Goal: Transaction & Acquisition: Purchase product/service

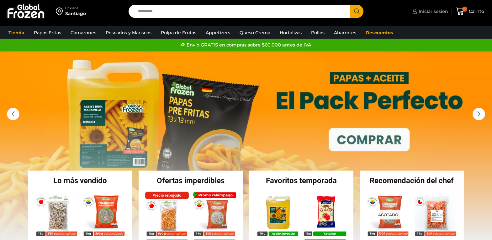
click at [415, 10] on icon at bounding box center [415, 11] width 5 height 5
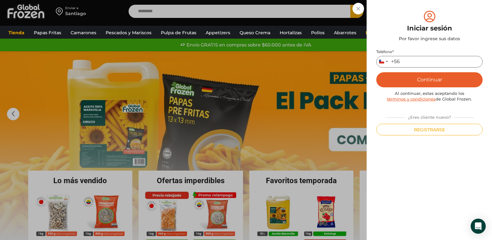
click at [416, 61] on input "Teléfono *" at bounding box center [429, 62] width 106 height 12
type input "*********"
click at [430, 82] on button "Continuar" at bounding box center [429, 79] width 106 height 15
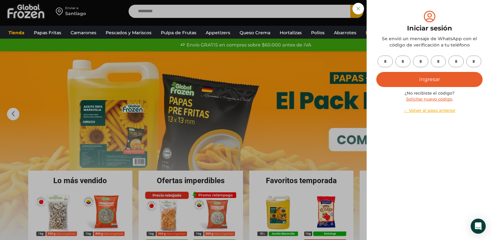
click at [423, 100] on link "Solicitar nuevo código" at bounding box center [429, 98] width 46 height 5
click at [426, 111] on link "← Volver al paso anterior" at bounding box center [429, 110] width 106 height 6
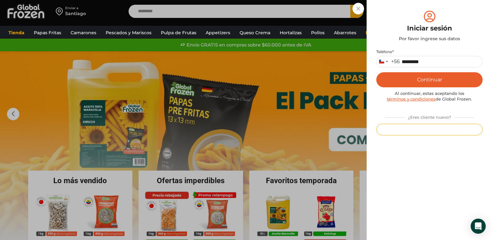
click at [420, 131] on button "Registrarse" at bounding box center [429, 130] width 106 height 12
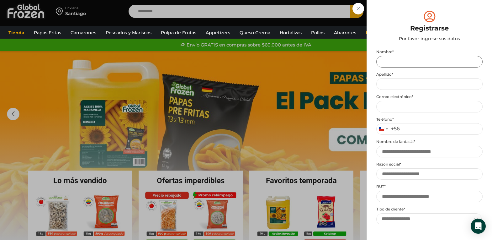
click at [391, 63] on input "Nombre *" at bounding box center [429, 62] width 106 height 12
type input "********"
type input "****"
type input "**********"
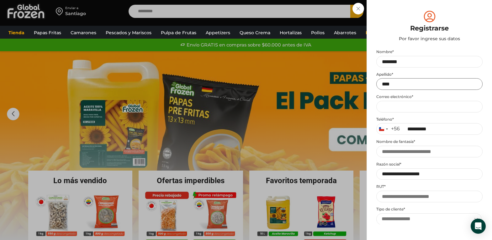
click at [393, 86] on input "****" at bounding box center [429, 84] width 106 height 12
click at [394, 108] on input "Email address *" at bounding box center [429, 107] width 106 height 12
type input "**********"
click at [434, 152] on input "Nombre de fantasía *" at bounding box center [429, 152] width 106 height 12
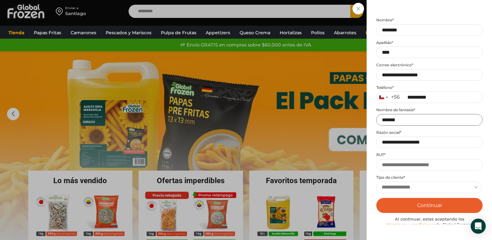
scroll to position [63, 0]
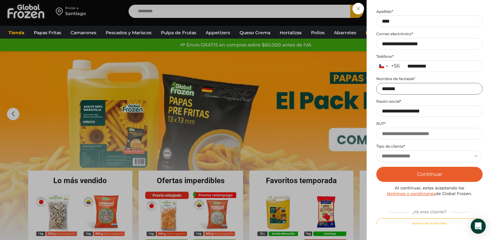
type input "*******"
click at [443, 114] on input "**********" at bounding box center [429, 111] width 106 height 12
type input "**********"
click at [394, 133] on input "RUT *" at bounding box center [429, 134] width 106 height 12
type input "**********"
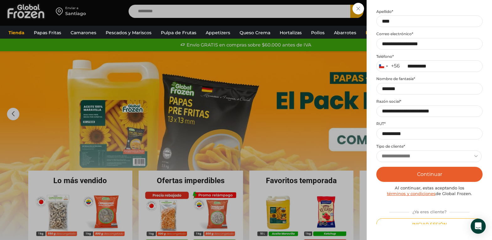
click at [475, 157] on select "**********" at bounding box center [428, 156] width 105 height 12
select select "**********"
click at [376, 150] on select "**********" at bounding box center [428, 156] width 105 height 12
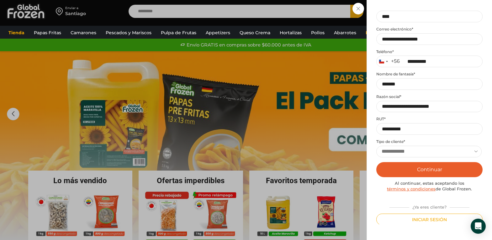
scroll to position [68, 0]
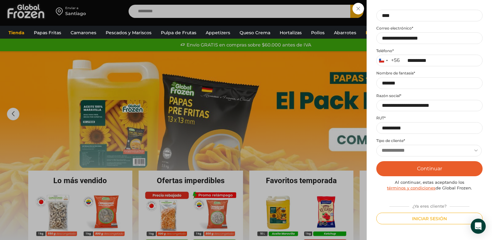
click at [426, 169] on button "Continuar" at bounding box center [429, 168] width 106 height 15
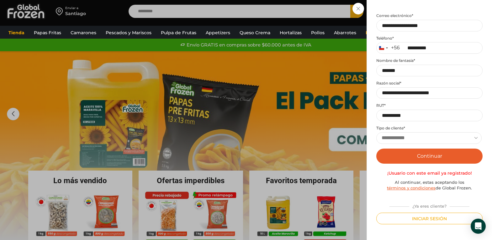
scroll to position [31, 0]
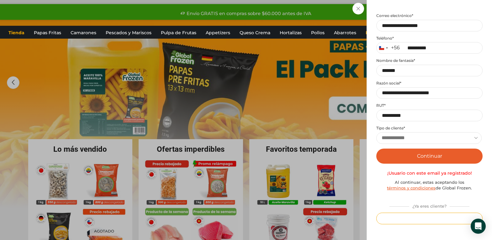
click at [427, 217] on button "Iniciar sesión" at bounding box center [429, 218] width 106 height 12
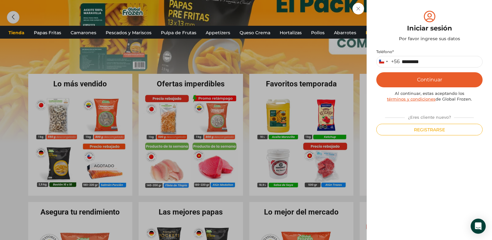
scroll to position [157, 0]
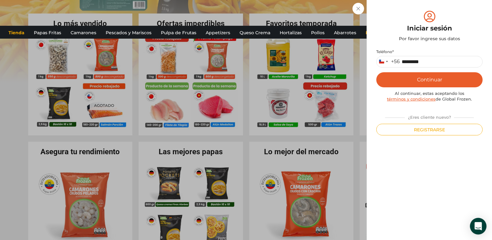
click at [479, 227] on icon "Open Intercom Messenger" at bounding box center [478, 226] width 7 height 8
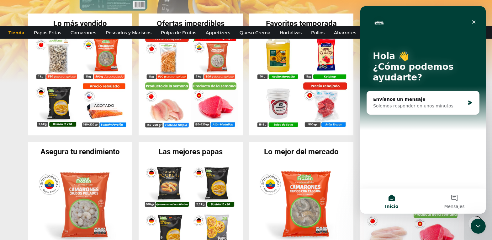
scroll to position [0, 0]
click at [392, 197] on button "Inicio" at bounding box center [391, 200] width 63 height 25
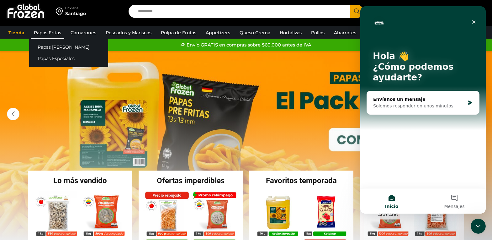
click at [40, 33] on link "Papas Fritas" at bounding box center [48, 33] width 34 height 12
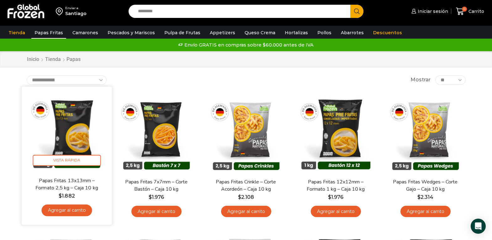
click at [73, 210] on link "Agregar al carrito" at bounding box center [66, 210] width 51 height 12
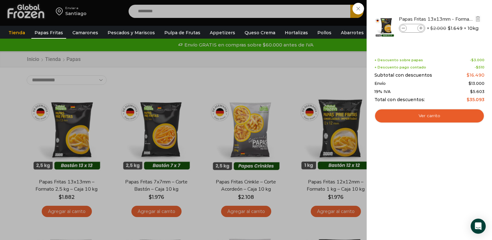
click at [422, 28] on icon at bounding box center [420, 28] width 3 height 3
type input "*"
click at [421, 30] on span at bounding box center [421, 28] width 7 height 7
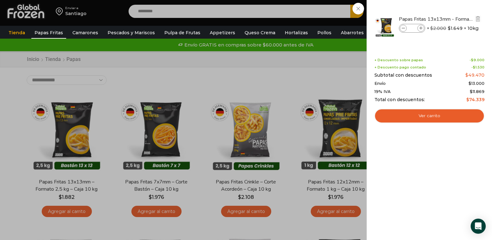
click at [421, 30] on span at bounding box center [421, 28] width 7 height 7
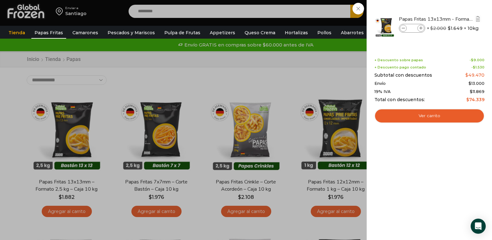
type input "**"
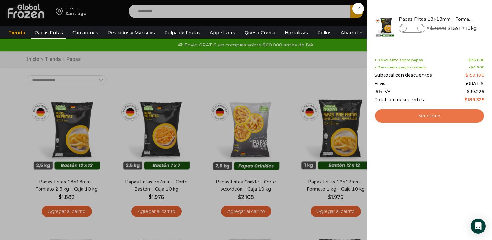
click at [435, 115] on link "Ver carrito" at bounding box center [430, 116] width 110 height 14
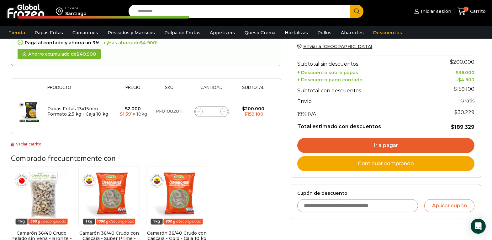
scroll to position [94, 0]
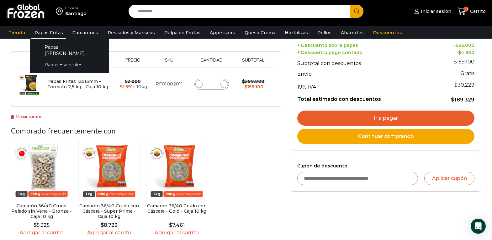
click at [55, 35] on link "Papas Fritas" at bounding box center [48, 33] width 35 height 12
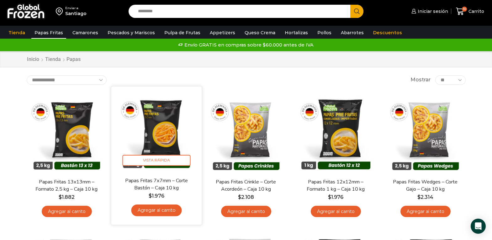
click at [156, 208] on link "Agregar al carrito" at bounding box center [156, 210] width 51 height 12
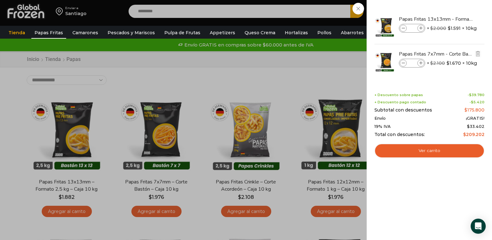
click at [421, 62] on icon at bounding box center [420, 62] width 3 height 3
type input "*"
click at [439, 152] on link "Ver carrito" at bounding box center [430, 150] width 110 height 14
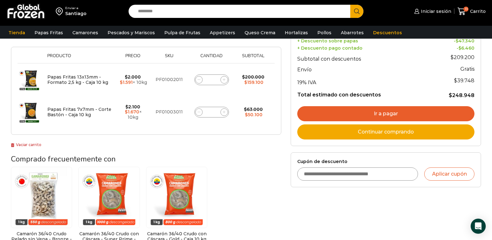
scroll to position [125, 0]
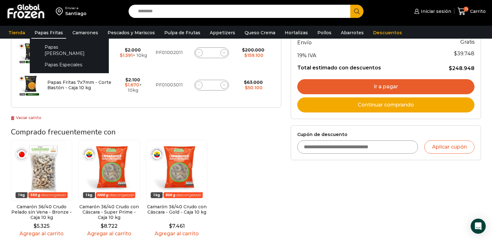
click at [44, 33] on link "Papas Fritas" at bounding box center [48, 33] width 35 height 12
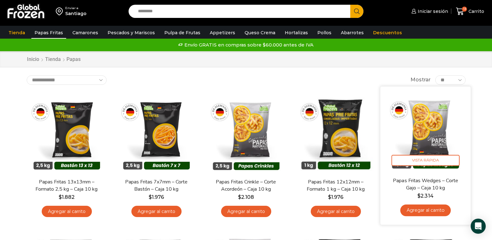
click at [426, 210] on link "Agregar al carrito" at bounding box center [425, 210] width 51 height 12
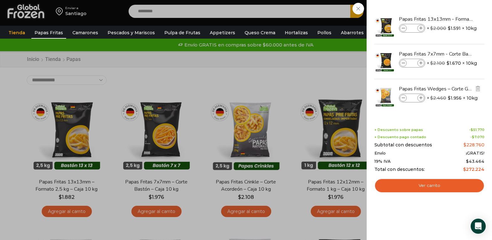
click at [421, 97] on icon at bounding box center [420, 97] width 3 height 3
type input "*"
click at [422, 98] on li "Papas Fritas Wedges – Corte Gajo - Caja 10 kg Papas Fritas Wedges – Corte Gajo …" at bounding box center [429, 96] width 111 height 35
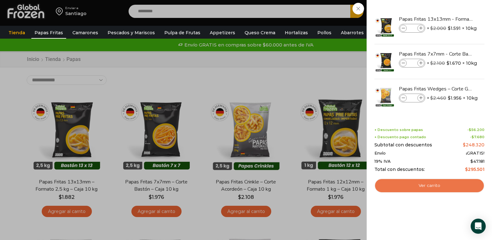
click at [425, 188] on link "Ver carrito" at bounding box center [430, 185] width 110 height 14
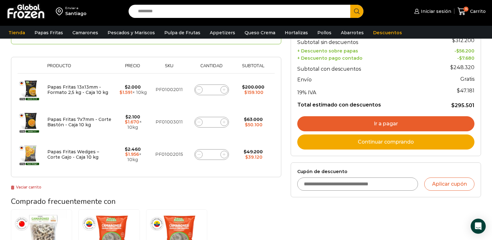
scroll to position [94, 0]
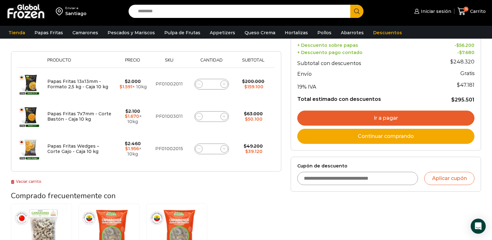
click at [398, 117] on link "Ir a pagar" at bounding box center [385, 117] width 177 height 15
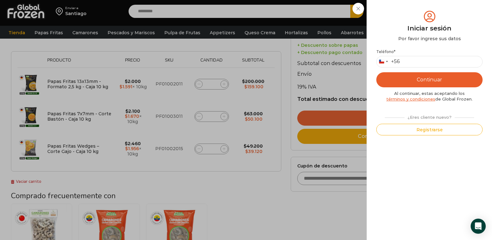
click at [413, 18] on div "Iniciar sesión Mi cuenta Login Register Iniciar sesión Por favor ingrese sus da…" at bounding box center [432, 11] width 38 height 13
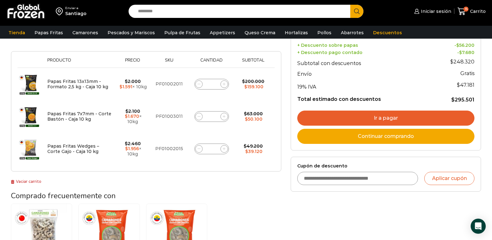
click at [362, 176] on input "Cupón de descuento" at bounding box center [357, 178] width 121 height 13
type input "******"
click at [452, 177] on button "Aplicar cupón" at bounding box center [449, 178] width 50 height 13
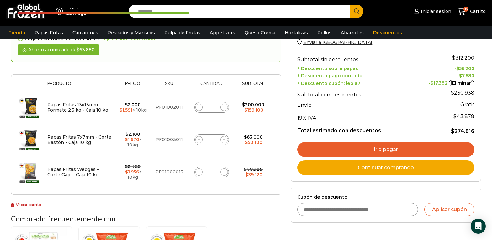
click at [393, 151] on link "Ir a pagar" at bounding box center [385, 149] width 177 height 15
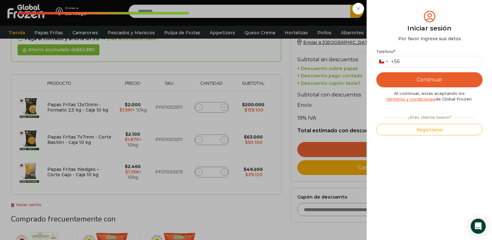
click at [413, 18] on div "Iniciar sesión Mi cuenta Login Register Iniciar sesión Por favor ingrese sus da…" at bounding box center [432, 11] width 38 height 13
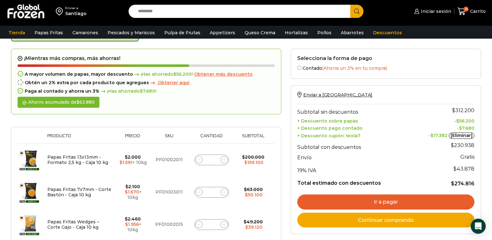
scroll to position [31, 0]
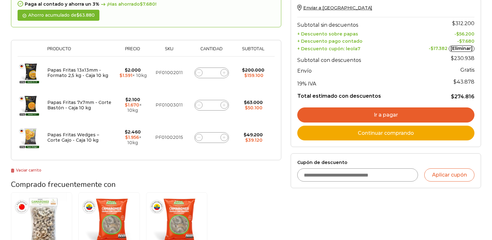
scroll to position [125, 0]
click at [398, 117] on link "Ir a pagar" at bounding box center [385, 114] width 177 height 15
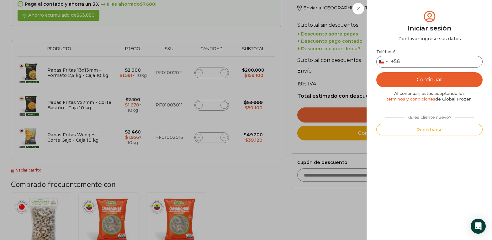
click at [417, 64] on input "Teléfono *" at bounding box center [429, 62] width 106 height 12
type input "*********"
click at [430, 82] on button "Continuar" at bounding box center [429, 79] width 106 height 15
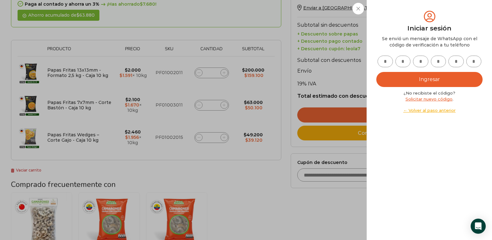
click at [390, 175] on div "Mi cuenta Login Register Iniciar sesión Por favor ingrese sus datos Iniciar ses…" at bounding box center [429, 119] width 106 height 221
click at [385, 62] on input "text" at bounding box center [385, 62] width 15 height 12
type input "*"
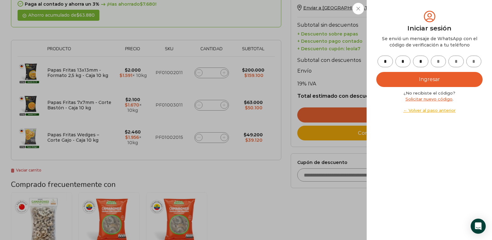
type input "*"
click at [428, 80] on button "Ingresar" at bounding box center [429, 79] width 106 height 15
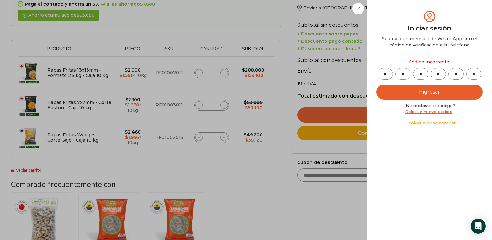
click at [432, 92] on button "Ingresar" at bounding box center [429, 91] width 106 height 15
click at [434, 123] on link "← Volver al paso anterior" at bounding box center [429, 123] width 106 height 6
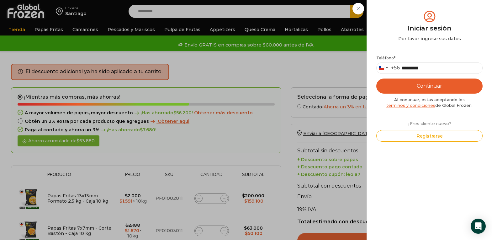
click at [482, 124] on div "Teléfono * Chile +56 +56 Argentina +54 Chile +56 ********* Continuar Al continu…" at bounding box center [429, 95] width 106 height 92
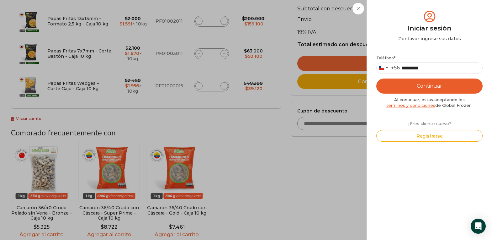
scroll to position [188, 0]
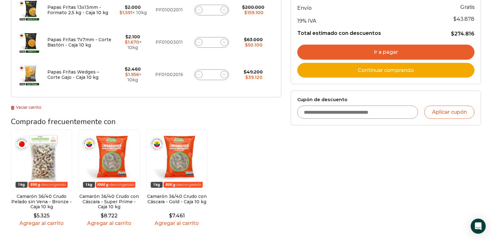
click at [392, 51] on link "Ir a pagar" at bounding box center [385, 52] width 177 height 15
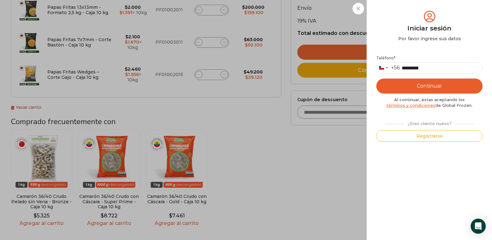
click at [429, 88] on button "Continuar" at bounding box center [429, 85] width 106 height 15
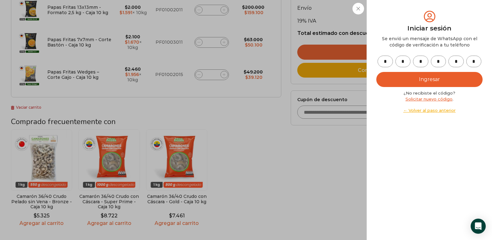
click at [443, 78] on button "Ingresar" at bounding box center [429, 79] width 106 height 15
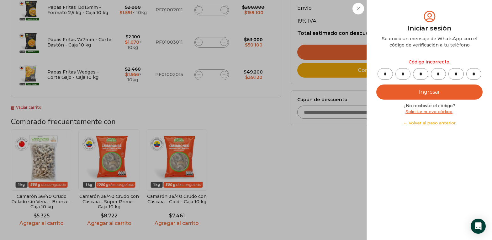
click at [434, 112] on link "Solicitar nuevo código" at bounding box center [429, 111] width 47 height 5
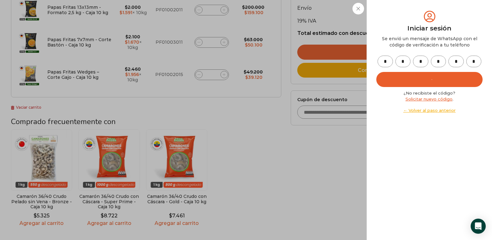
scroll to position [0, 0]
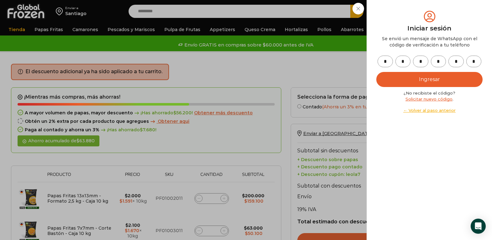
click at [390, 60] on input "*" at bounding box center [385, 62] width 15 height 12
type input "*"
click at [387, 60] on input "*" at bounding box center [385, 62] width 15 height 12
type input "*"
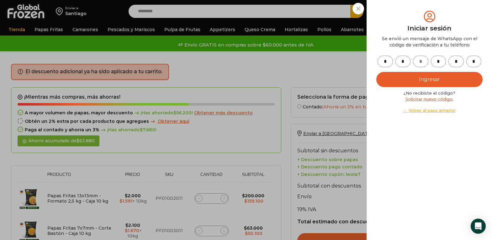
type input "*"
click at [432, 80] on button "Ingresar" at bounding box center [429, 79] width 106 height 15
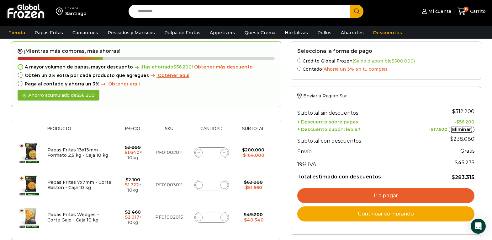
scroll to position [31, 0]
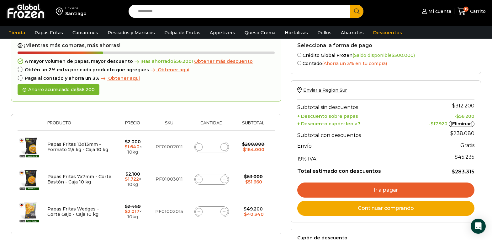
click at [395, 190] on link "Ir a pagar" at bounding box center [385, 189] width 177 height 15
click at [384, 188] on link "Ir a pagar" at bounding box center [385, 189] width 177 height 15
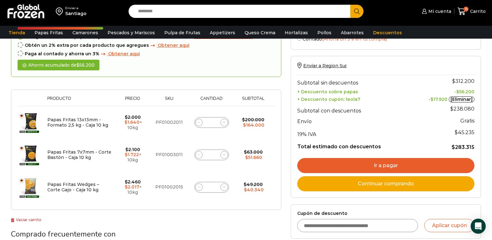
scroll to position [63, 0]
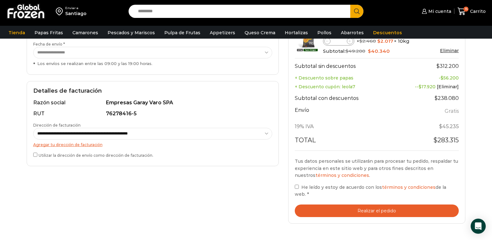
scroll to position [157, 0]
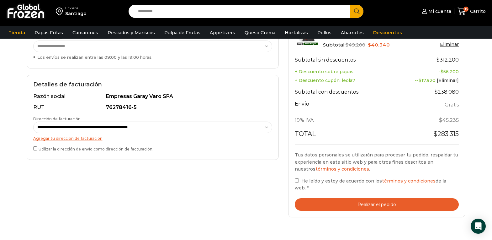
click at [370, 199] on button "Realizar el pedido" at bounding box center [377, 204] width 164 height 13
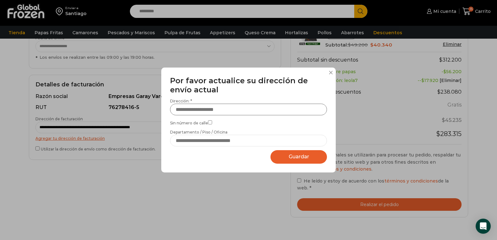
click at [221, 113] on input "Dirección: *" at bounding box center [248, 110] width 157 height 12
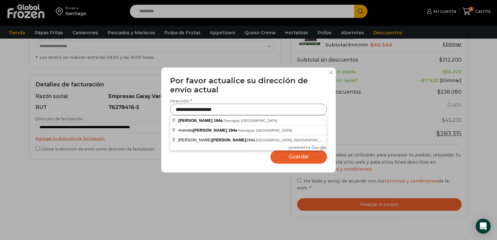
click at [227, 109] on input "**********" at bounding box center [248, 110] width 157 height 12
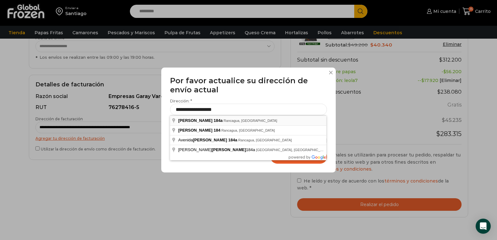
type input "**********"
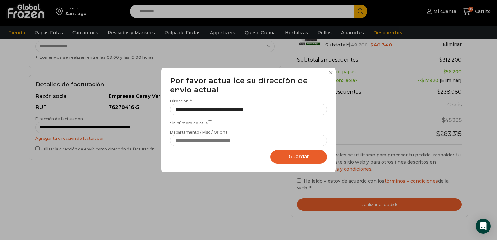
click at [304, 156] on span "Guardar" at bounding box center [299, 156] width 20 height 6
select select "*******"
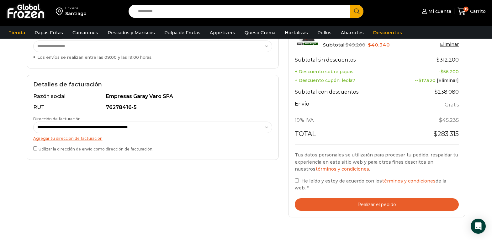
click at [382, 198] on button "Realizar el pedido" at bounding box center [377, 204] width 164 height 13
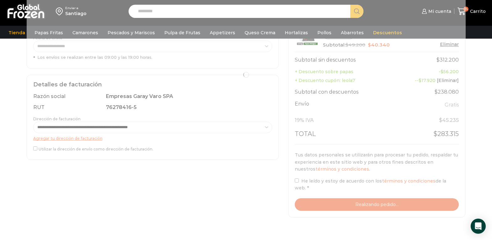
scroll to position [188, 0]
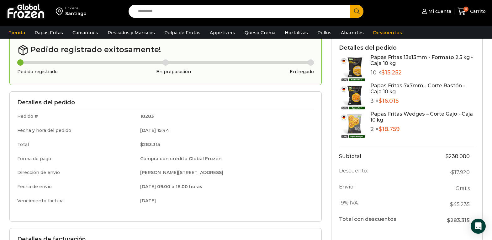
scroll to position [31, 0]
